Goal: Information Seeking & Learning: Learn about a topic

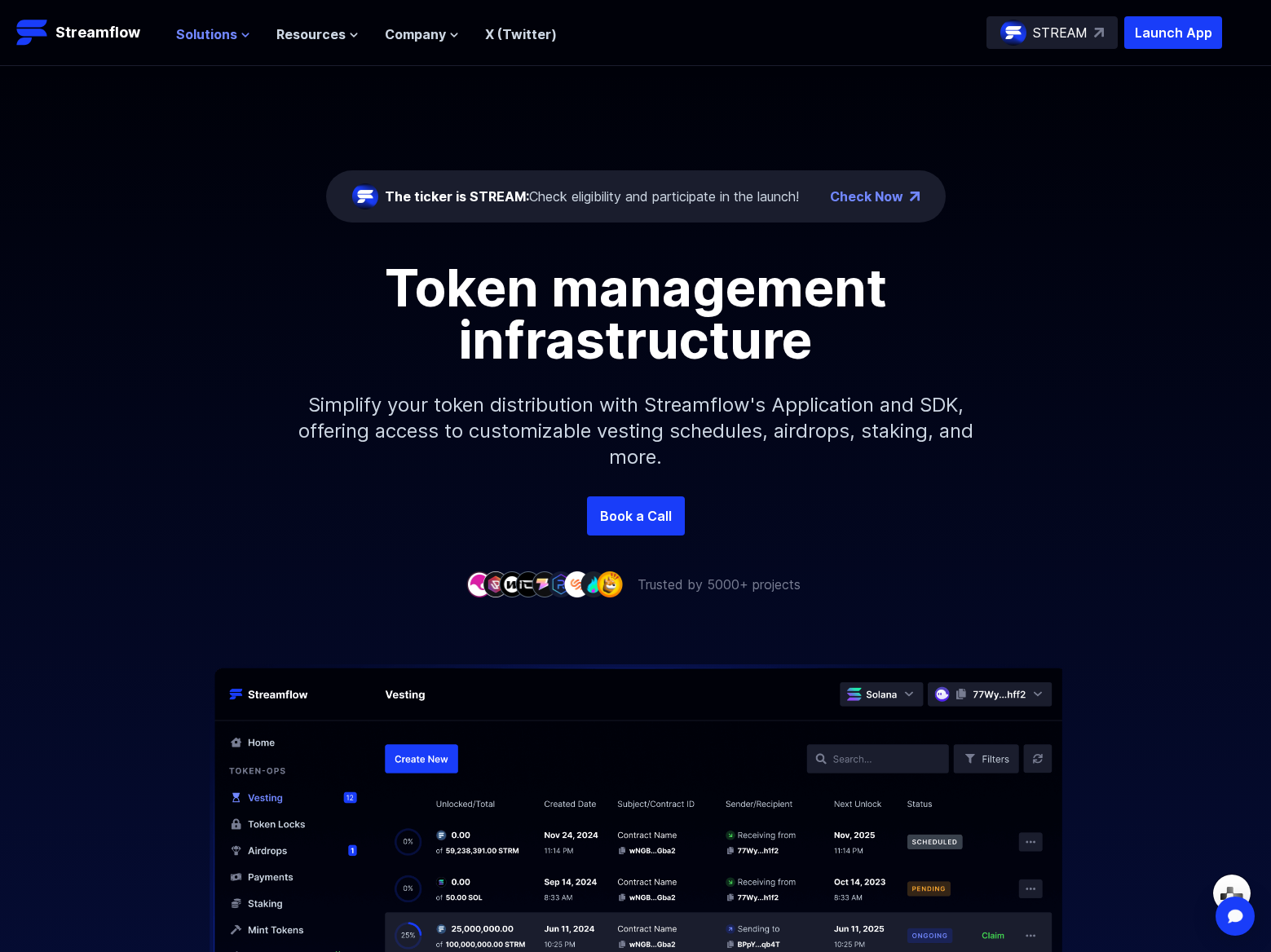
click at [241, 34] on icon at bounding box center [245, 34] width 10 height 10
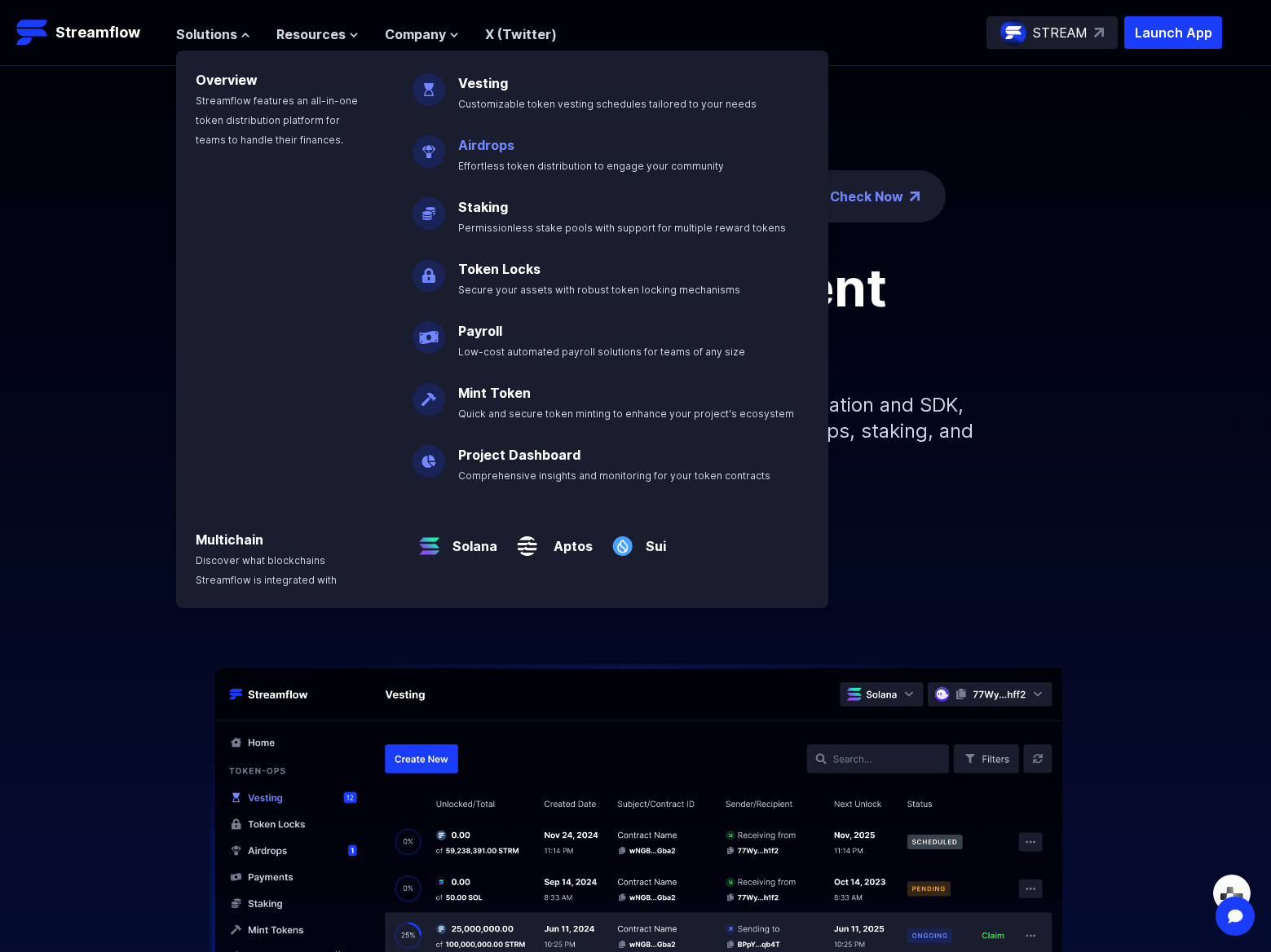
click at [484, 143] on link "Airdrops" at bounding box center [486, 144] width 56 height 17
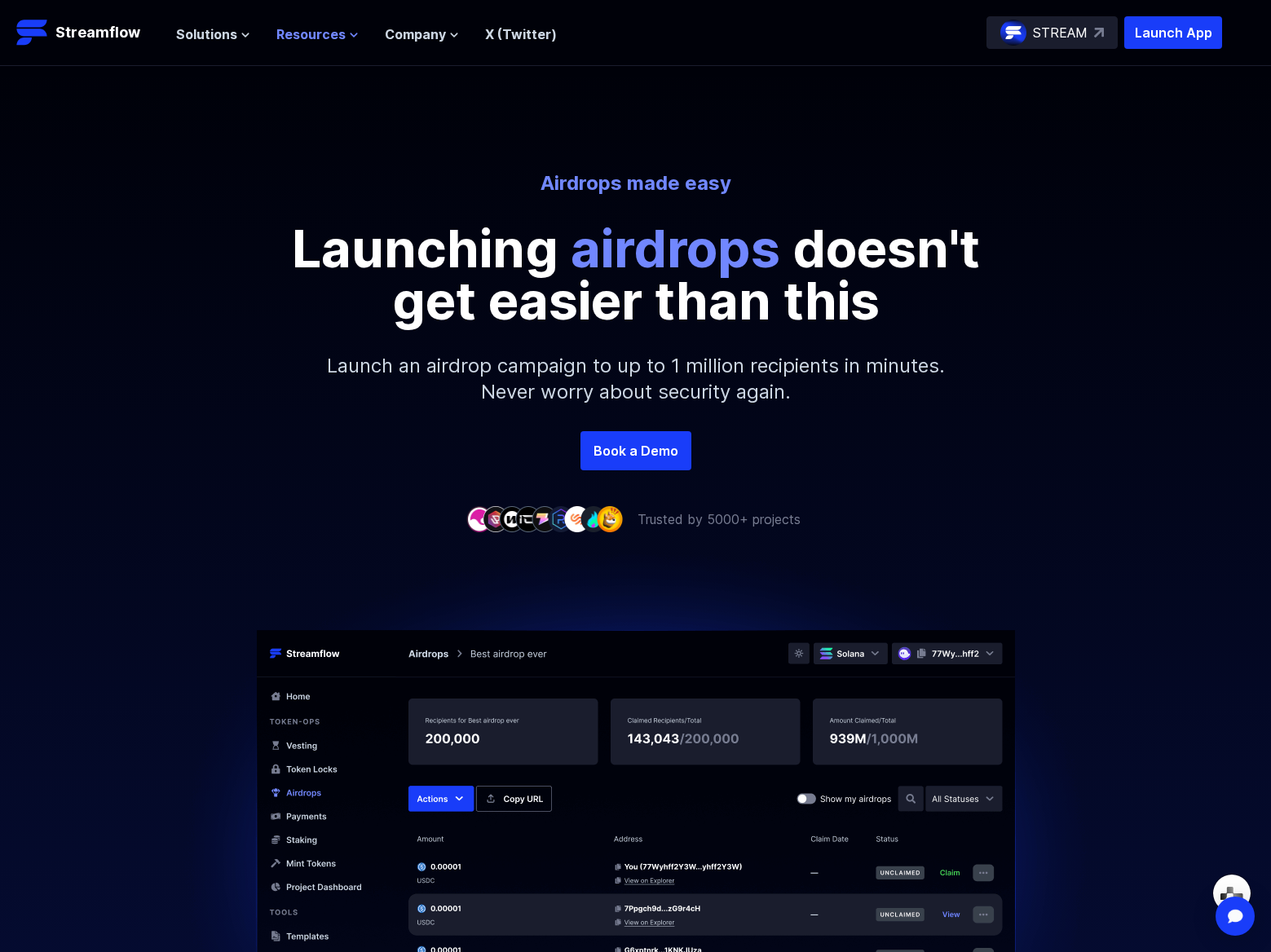
click at [338, 38] on span "Resources" at bounding box center [311, 34] width 69 height 19
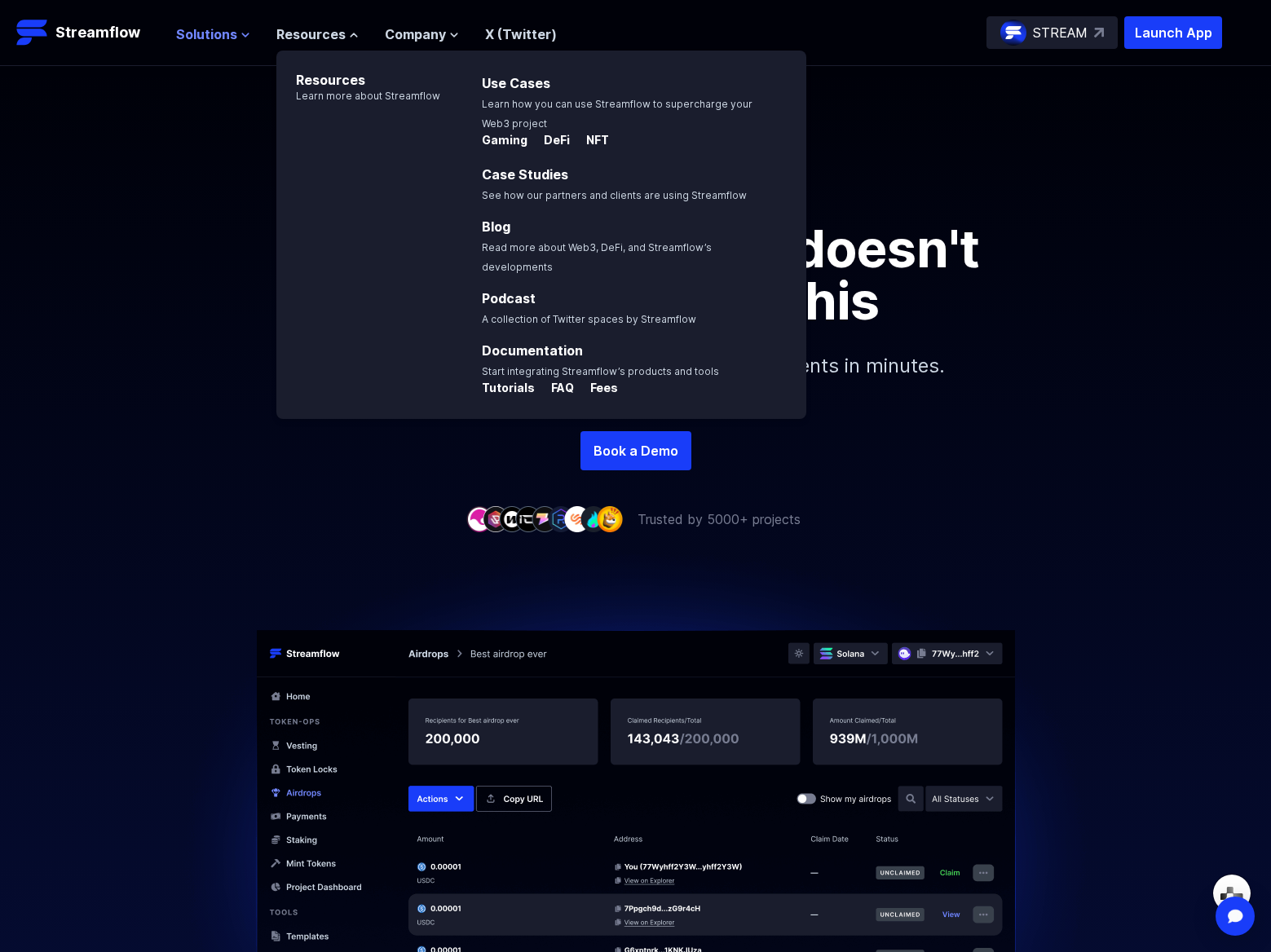
click at [241, 34] on icon at bounding box center [245, 34] width 10 height 10
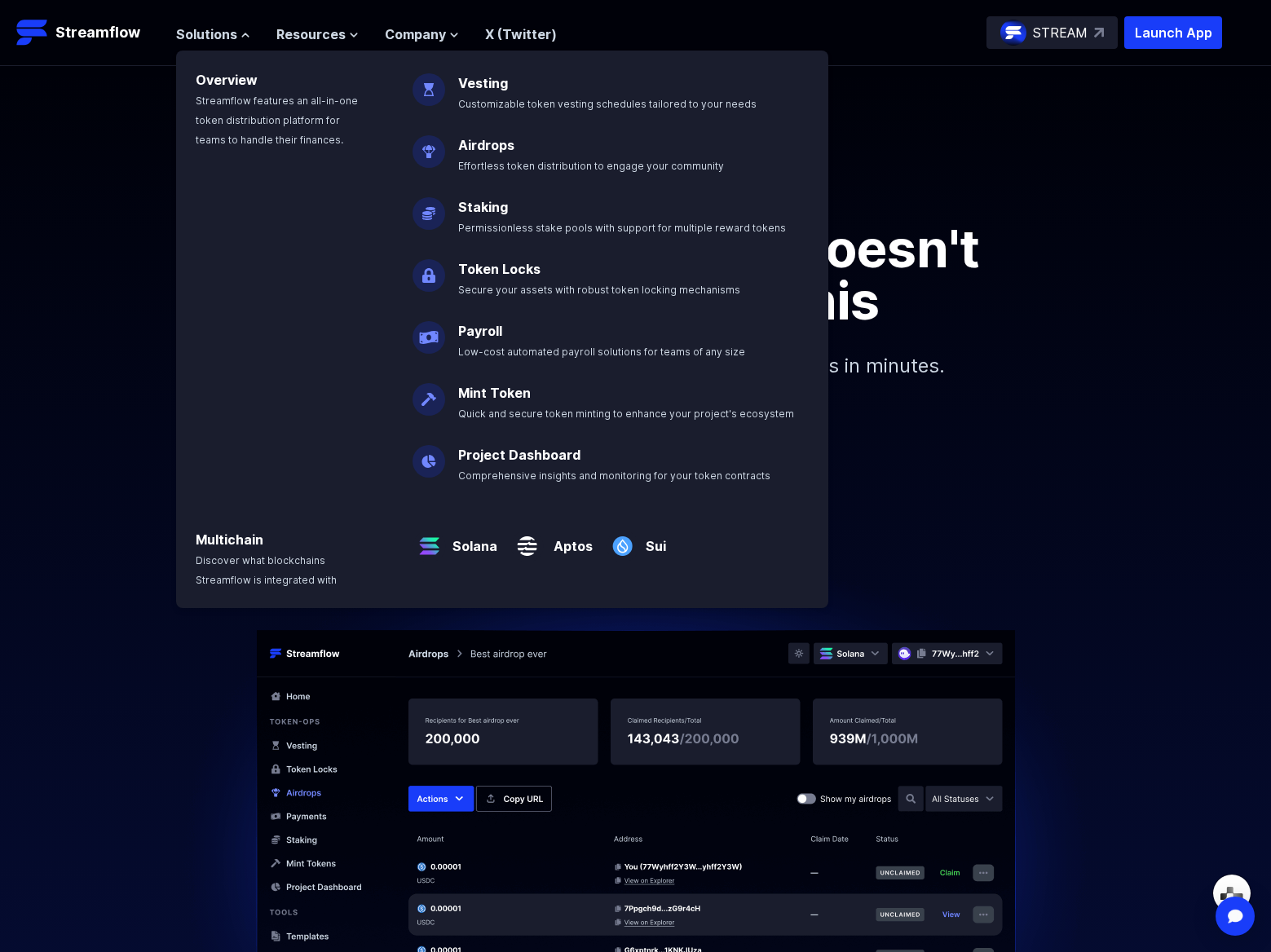
click at [427, 153] on img at bounding box center [428, 145] width 32 height 46
